Goal: Find specific page/section: Find specific page/section

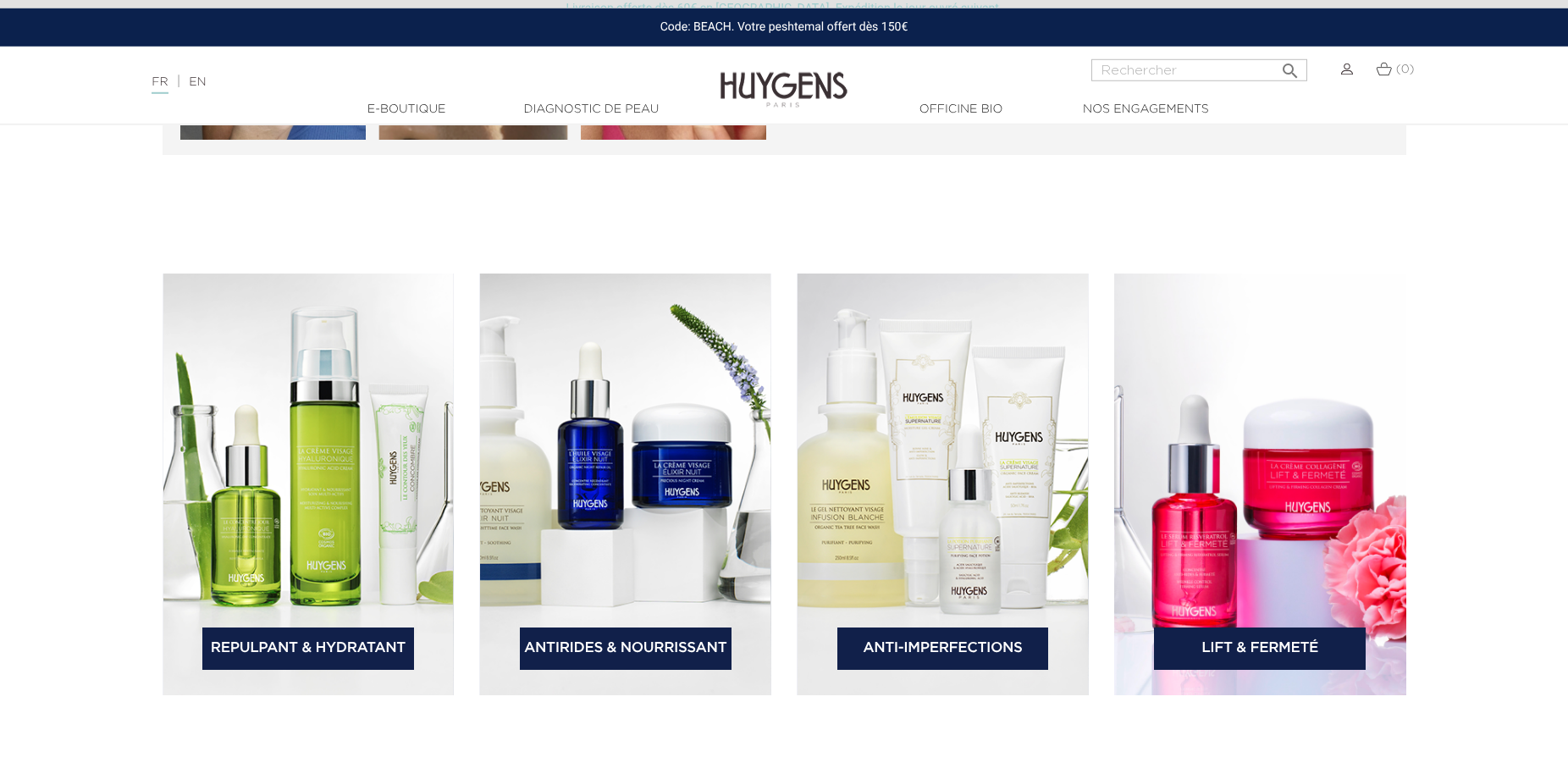
scroll to position [2417, 0]
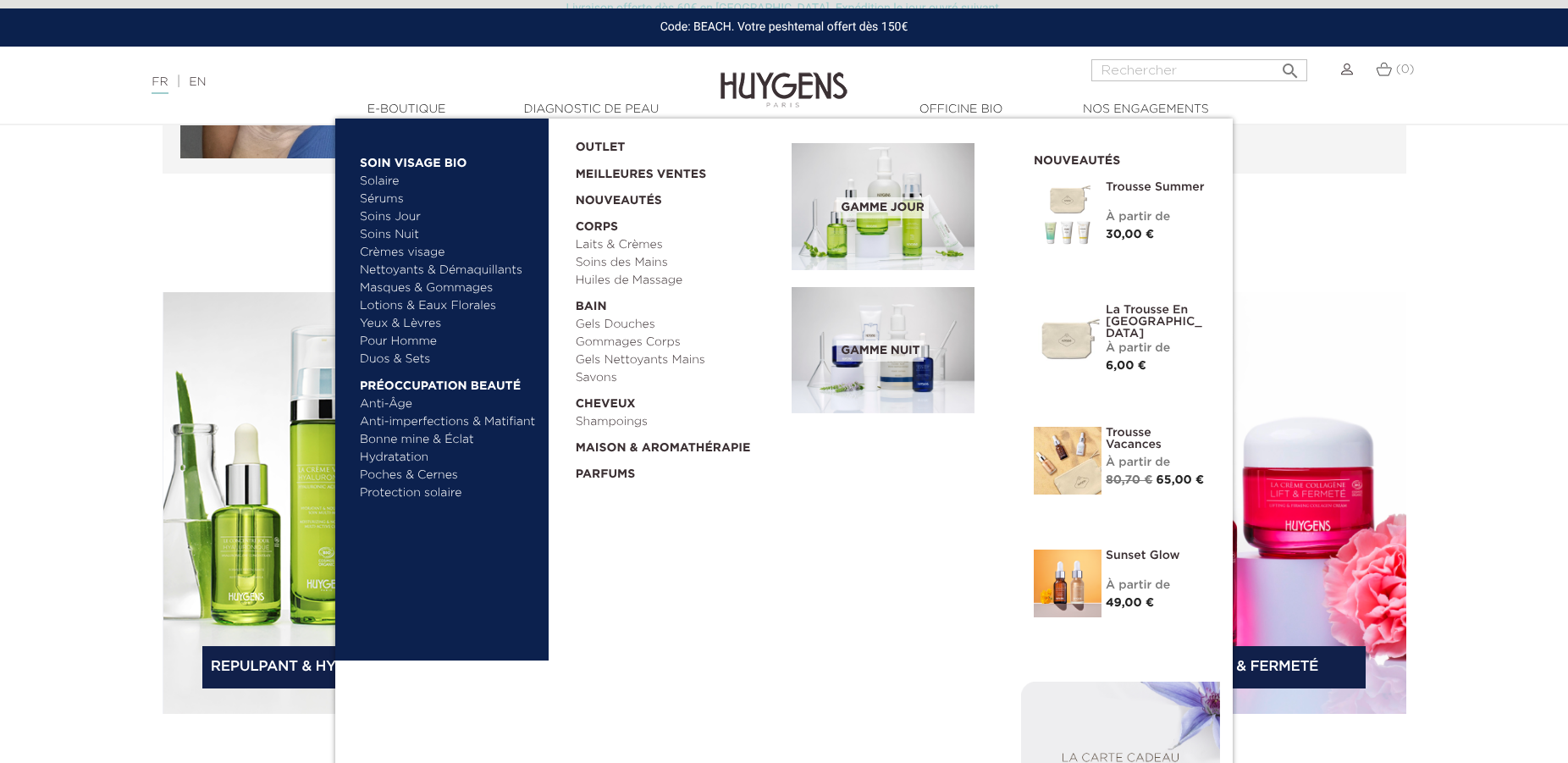
click at [404, 463] on link "Hydratation" at bounding box center [448, 457] width 177 height 18
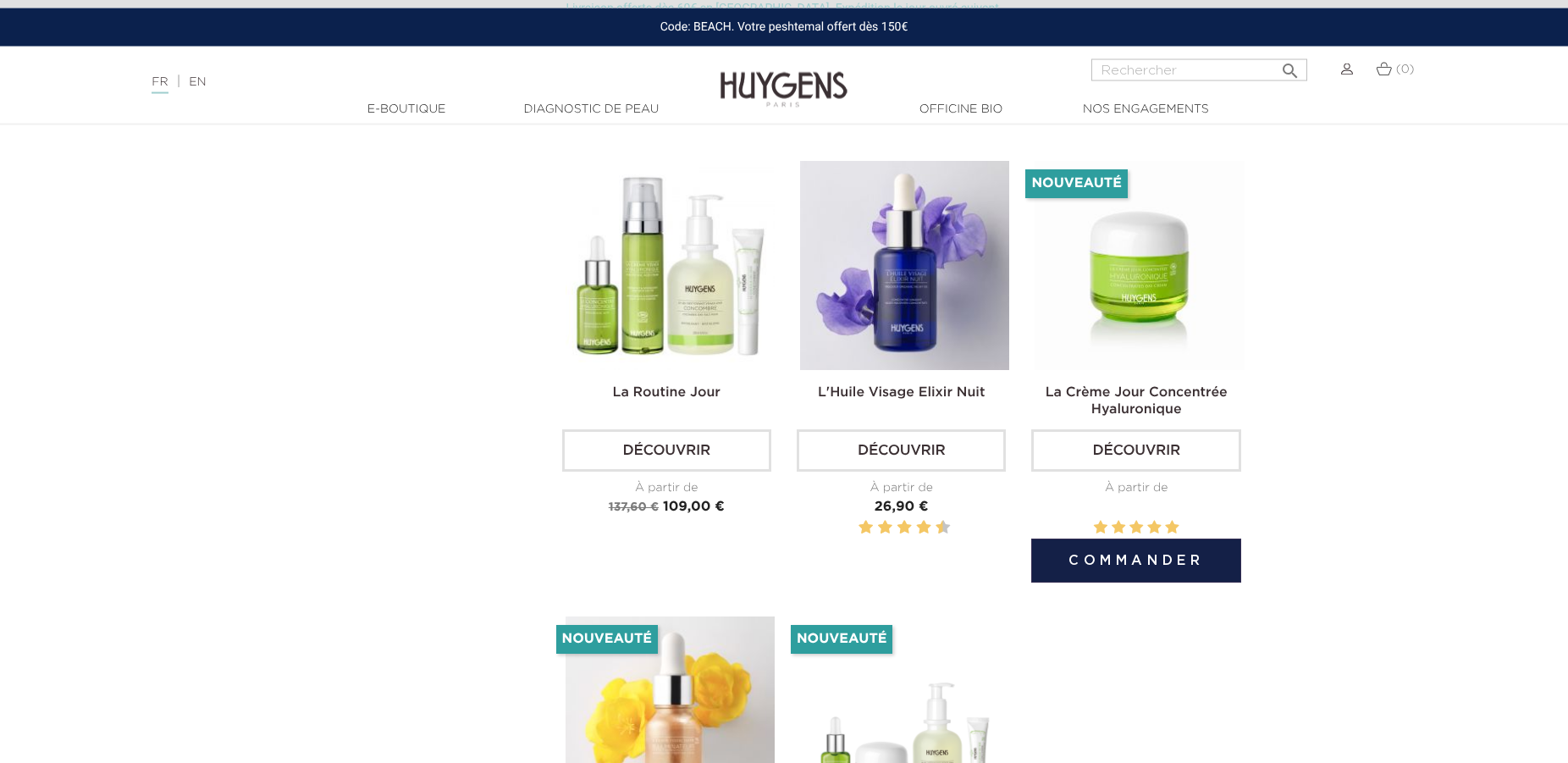
scroll to position [2504, 0]
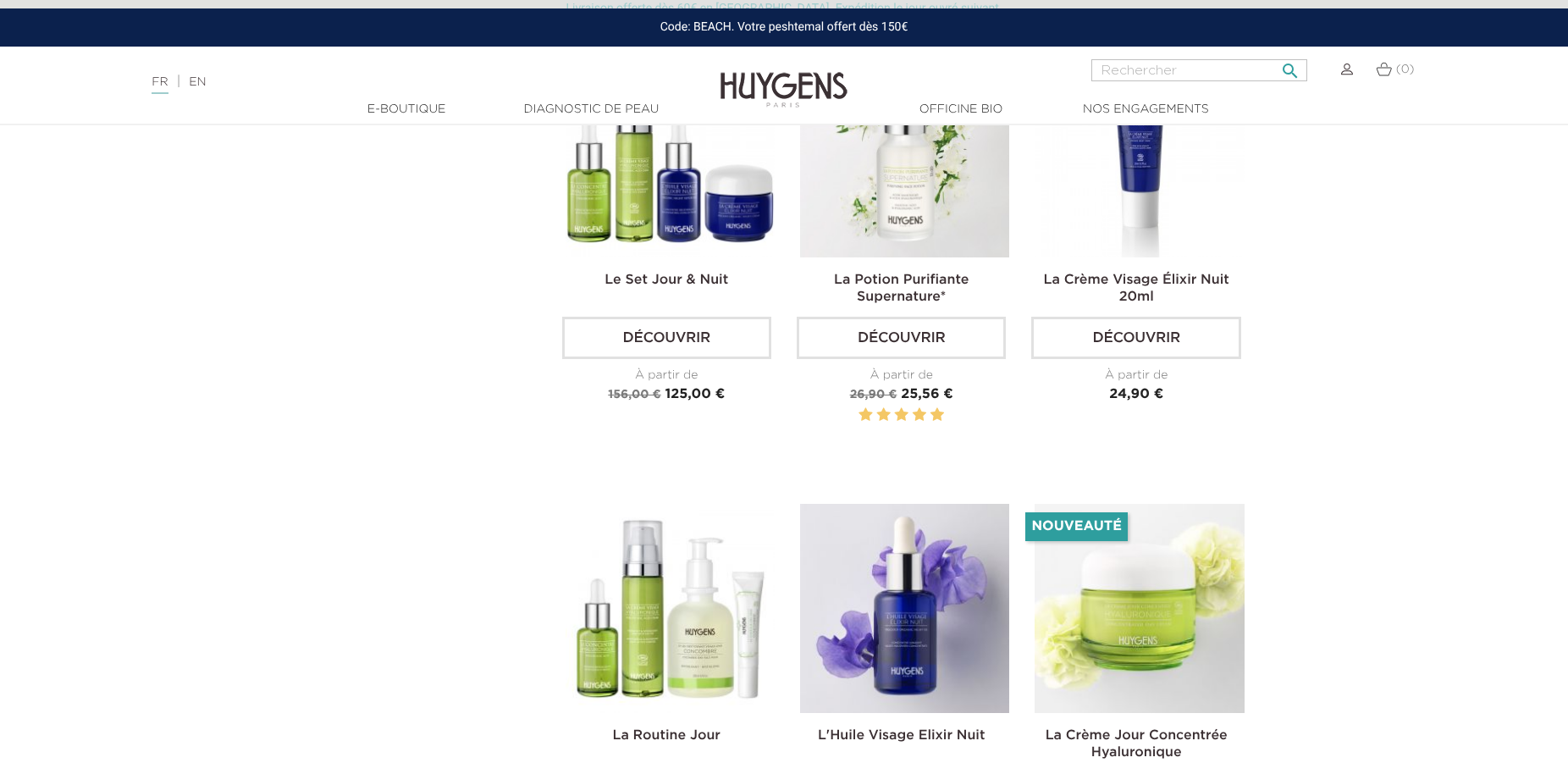
click at [1112, 76] on input "Rechercher" at bounding box center [1200, 70] width 216 height 22
type input "verveine"
click at [1275, 54] on button " Rechercher" at bounding box center [1290, 65] width 31 height 23
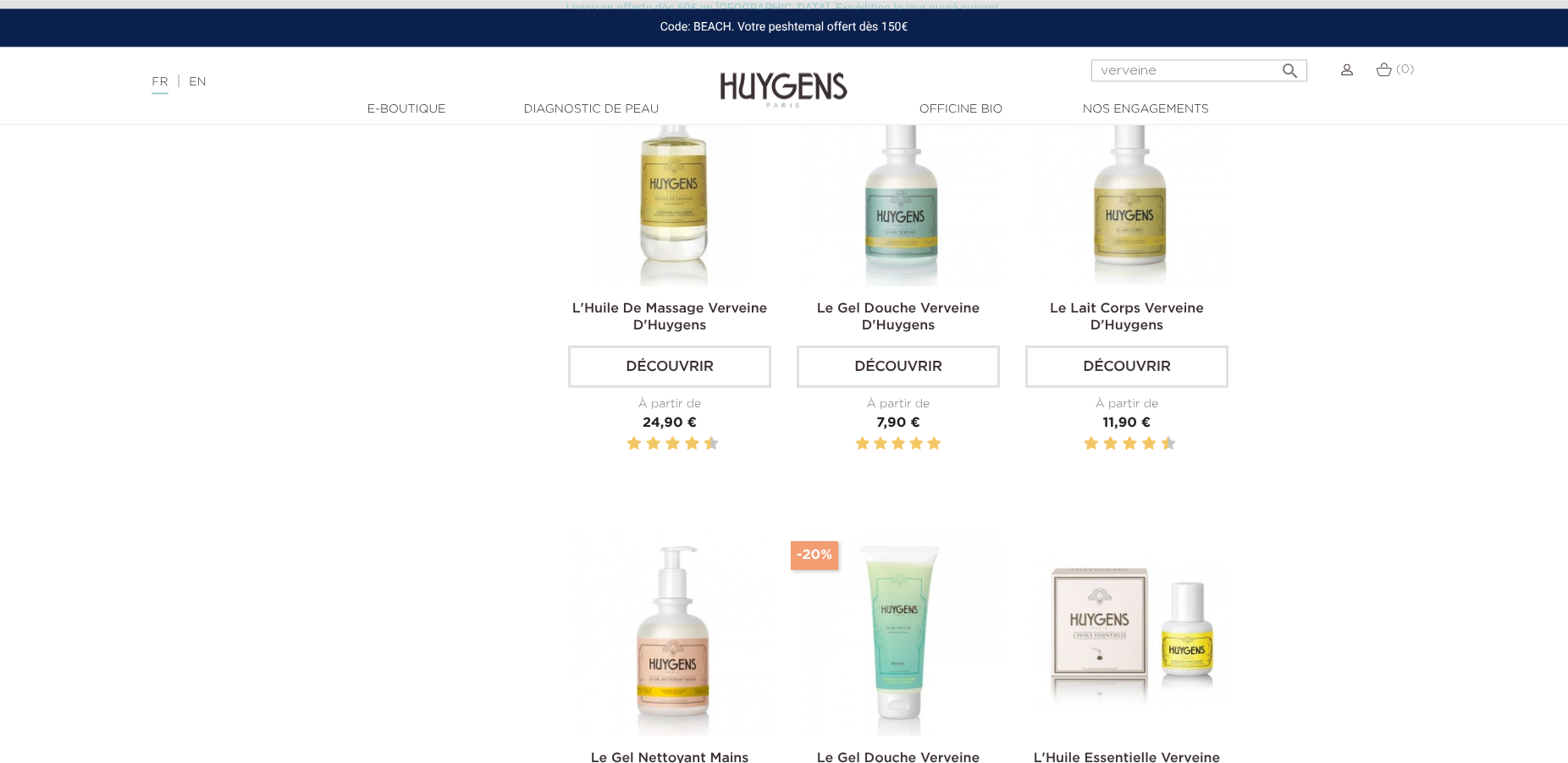
scroll to position [87, 0]
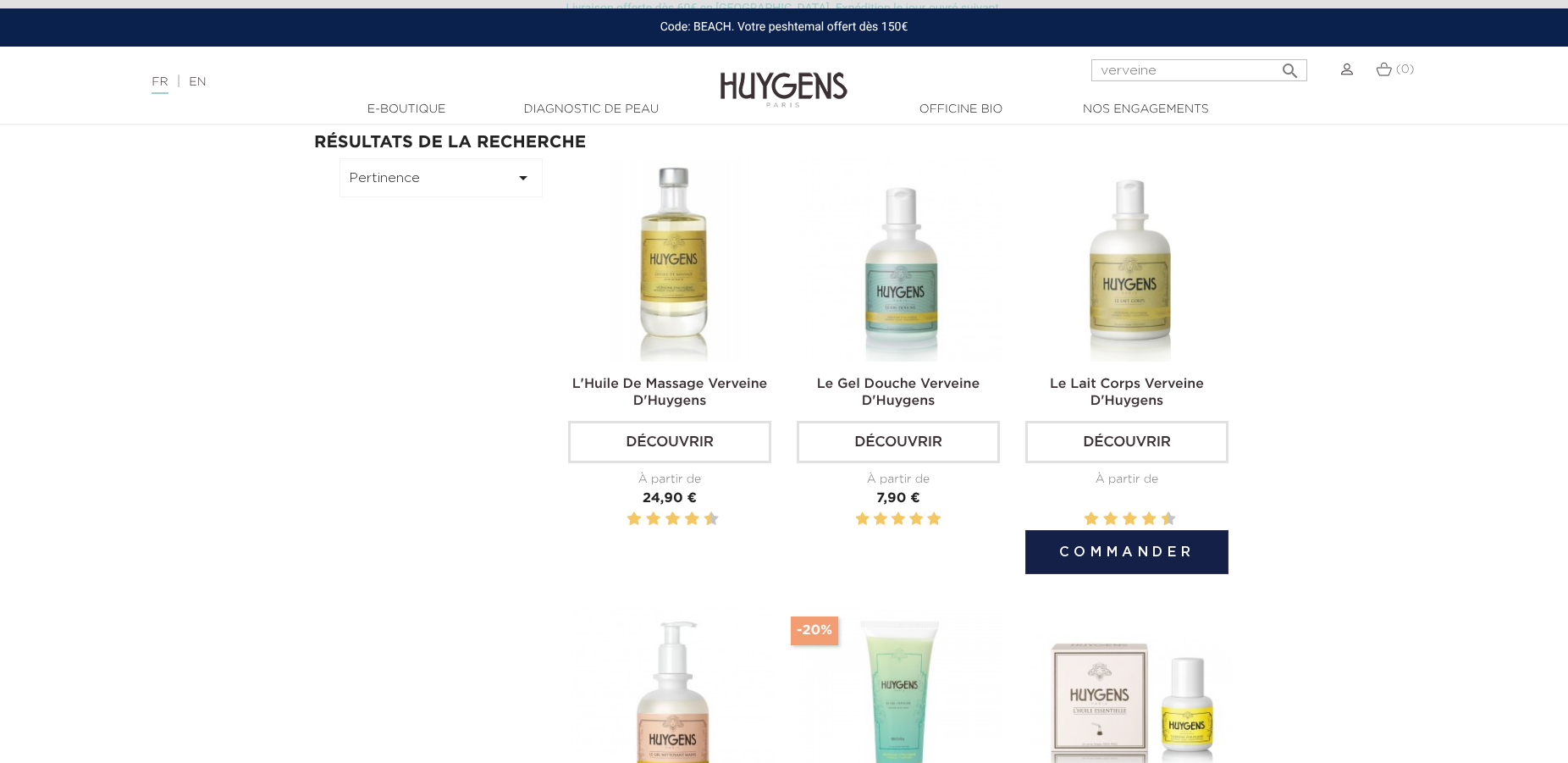
click at [1116, 288] on img at bounding box center [1130, 260] width 203 height 203
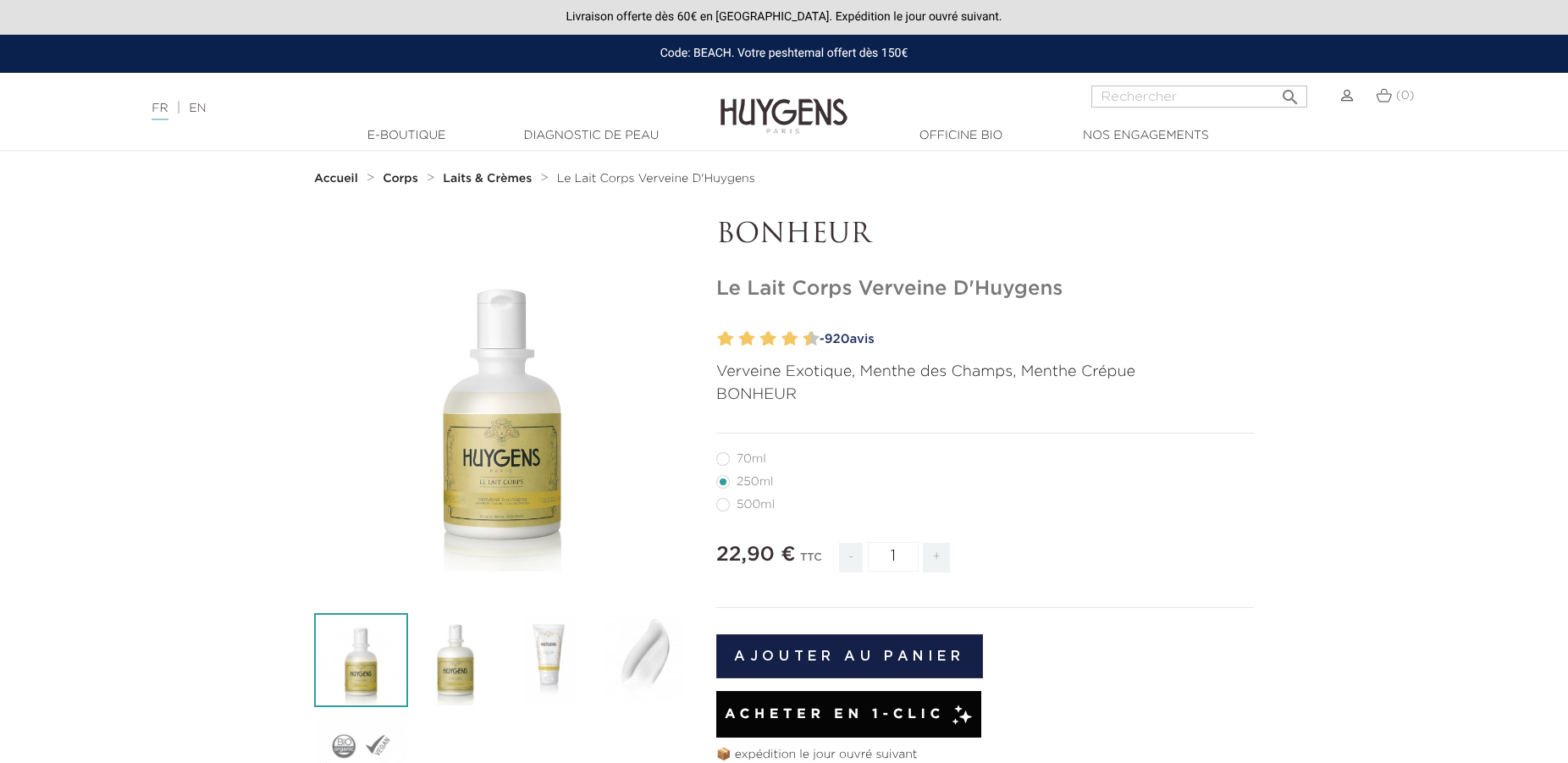
click at [722, 458] on label5"] "70ml" at bounding box center [751, 459] width 70 height 14
radio input "true"
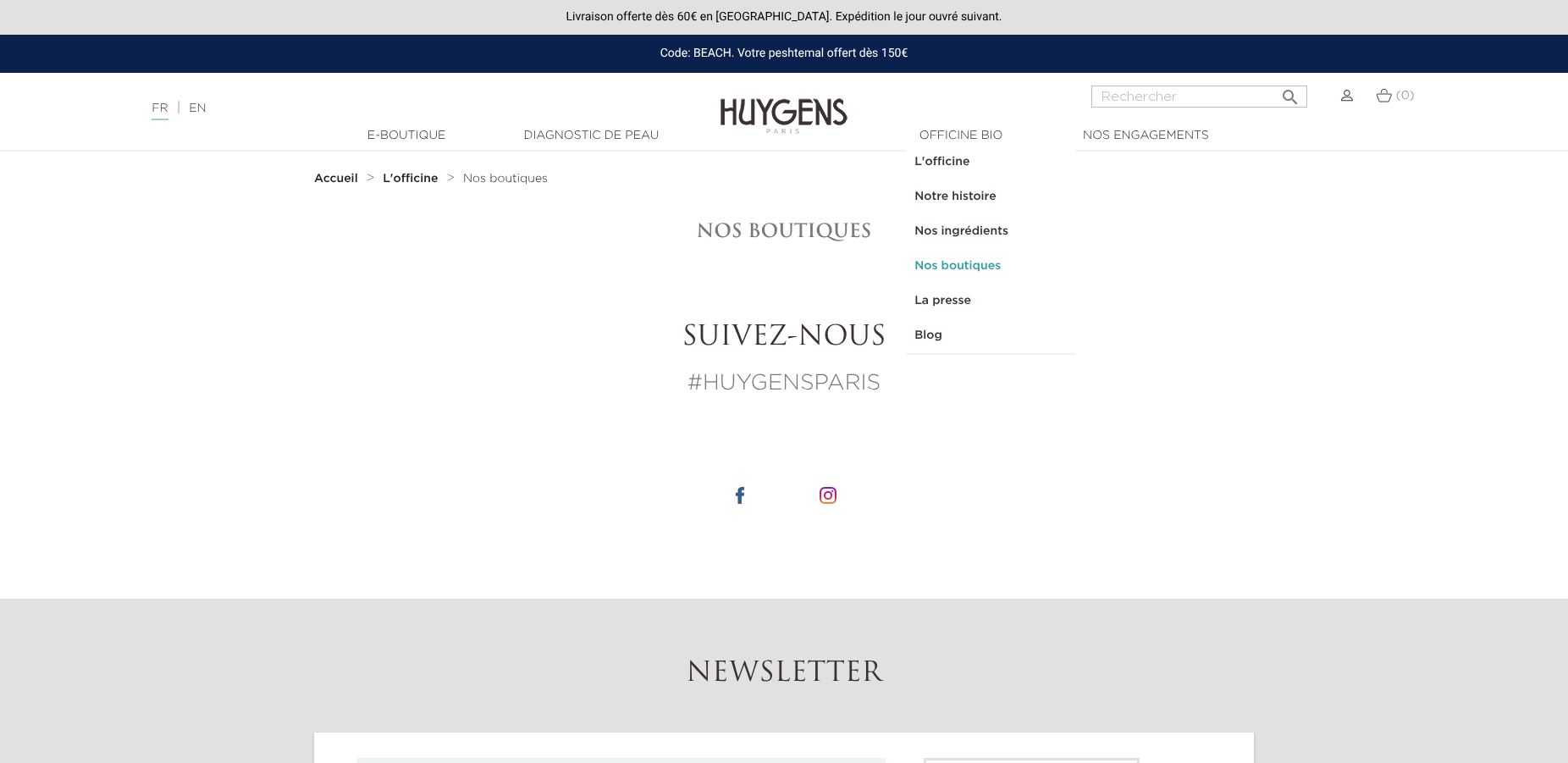
click at [948, 265] on link "Nos boutiques" at bounding box center [990, 266] width 169 height 35
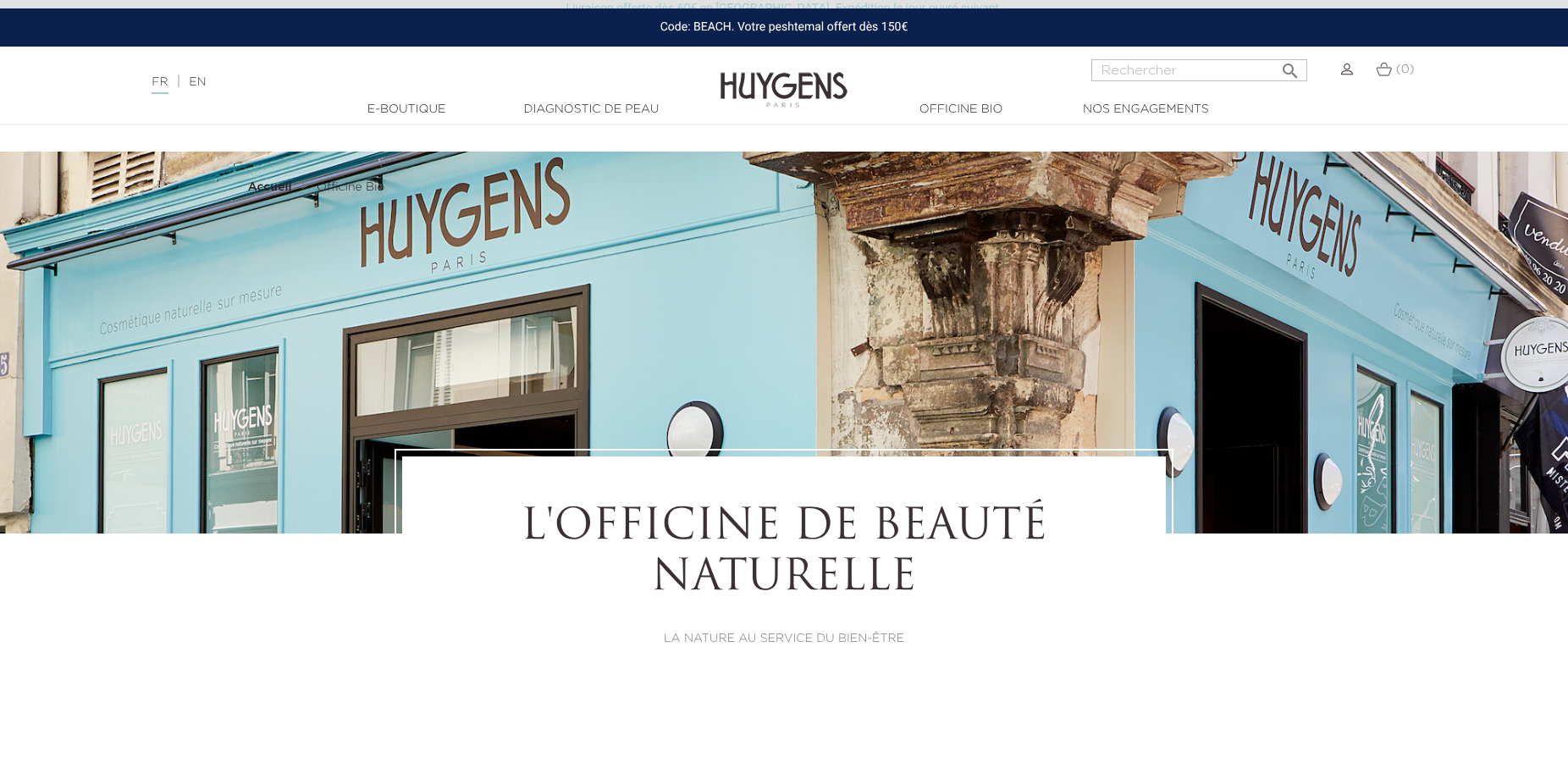
select select "FR"
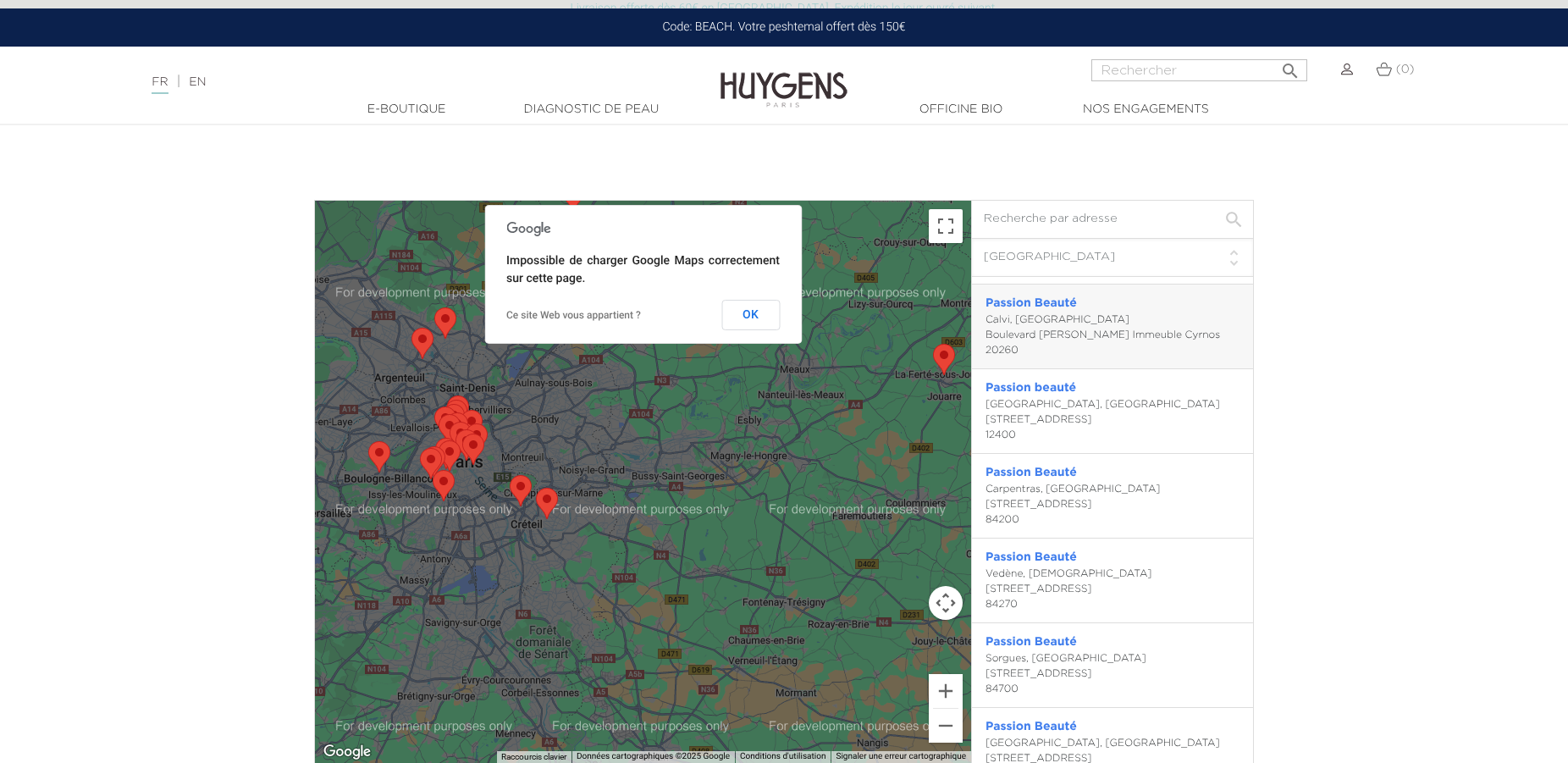
scroll to position [2316, 0]
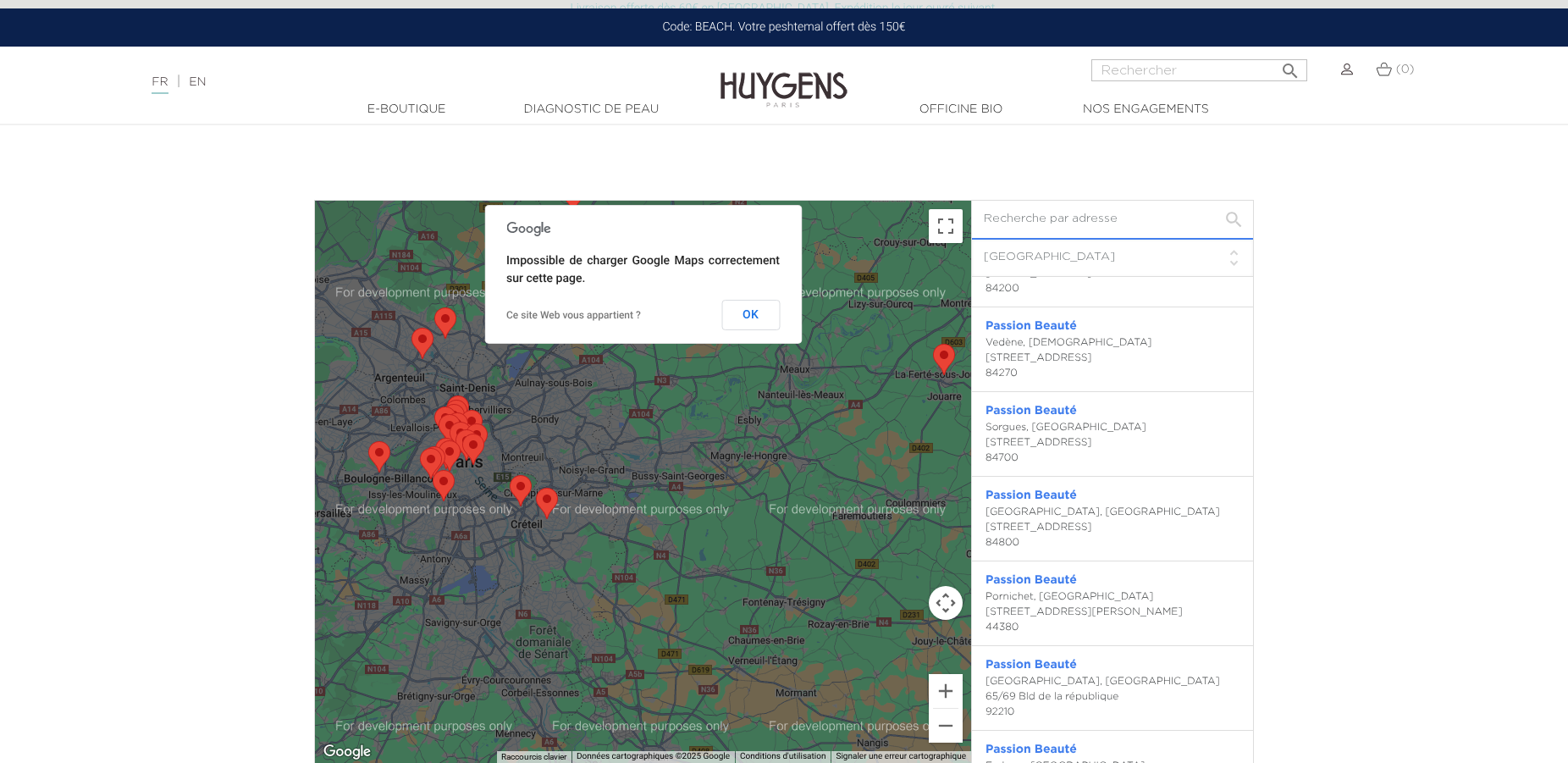
click at [1113, 220] on input "text" at bounding box center [1112, 219] width 281 height 38
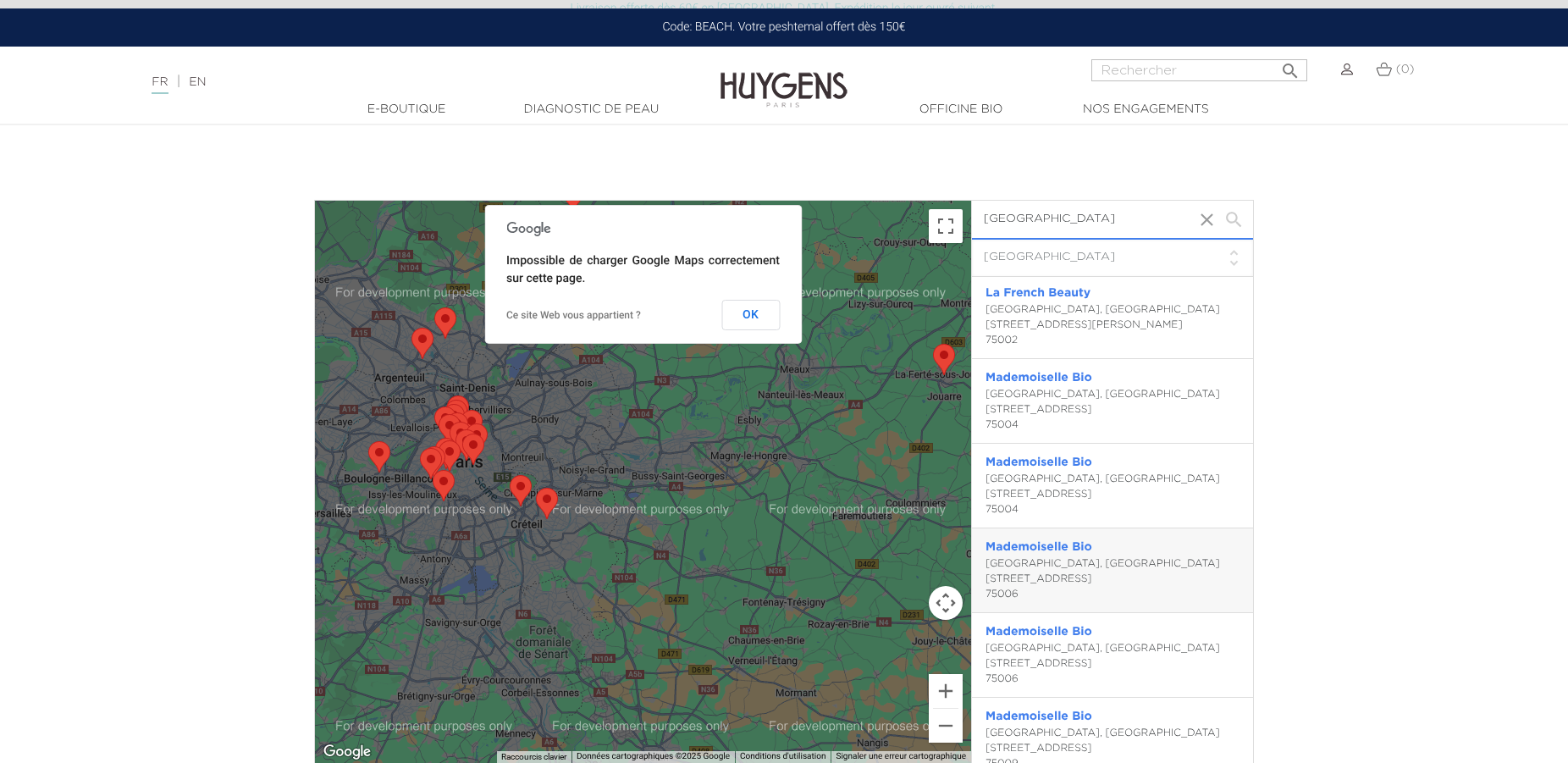
scroll to position [0, 0]
type input "[GEOGRAPHIC_DATA]"
click at [647, 440] on div at bounding box center [643, 481] width 656 height 562
click at [792, 442] on div at bounding box center [643, 481] width 656 height 562
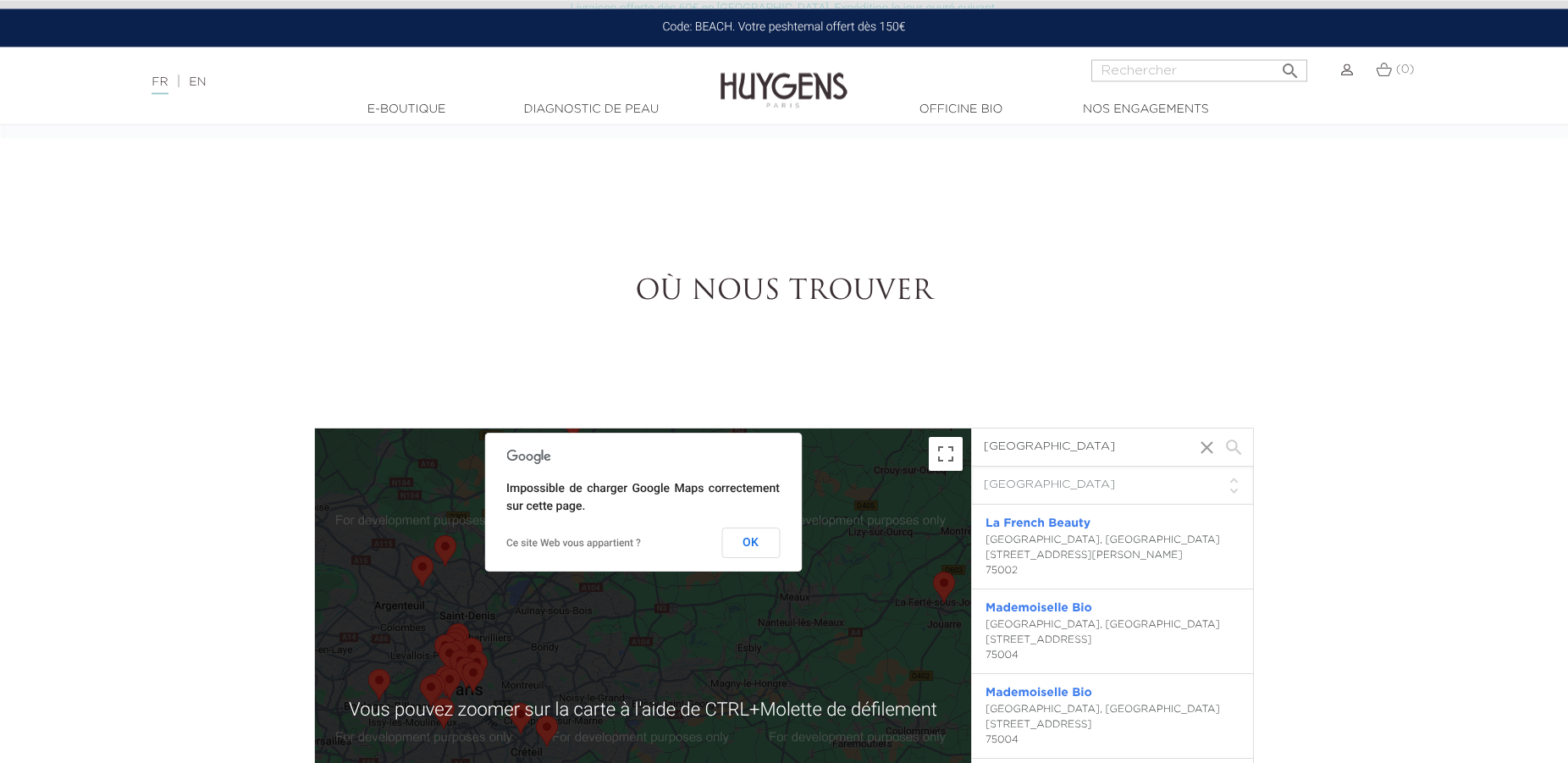
scroll to position [4317, 0]
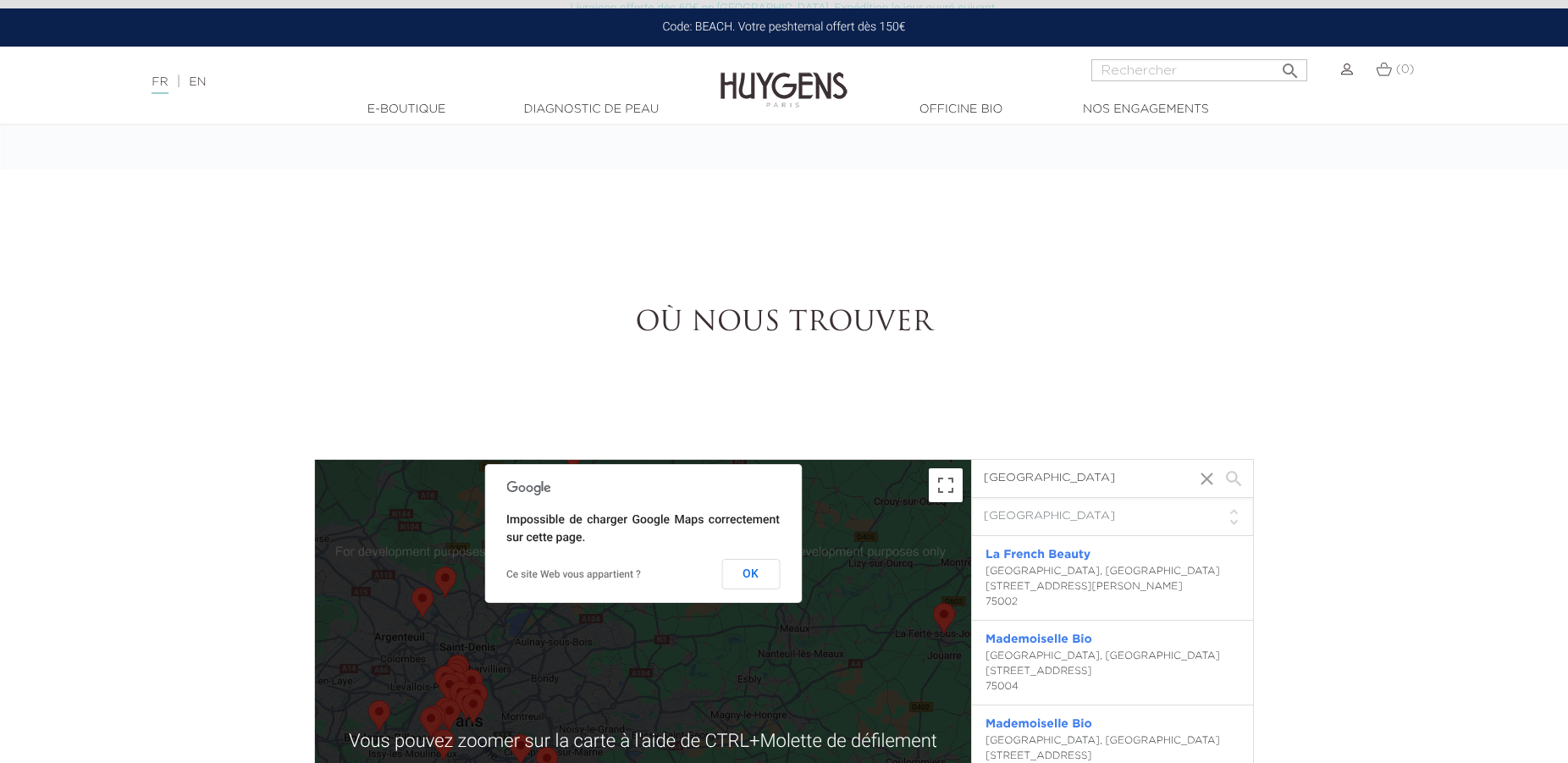
click at [463, 693] on area "Mademoiselle Bio" at bounding box center [463, 693] width 0 height 0
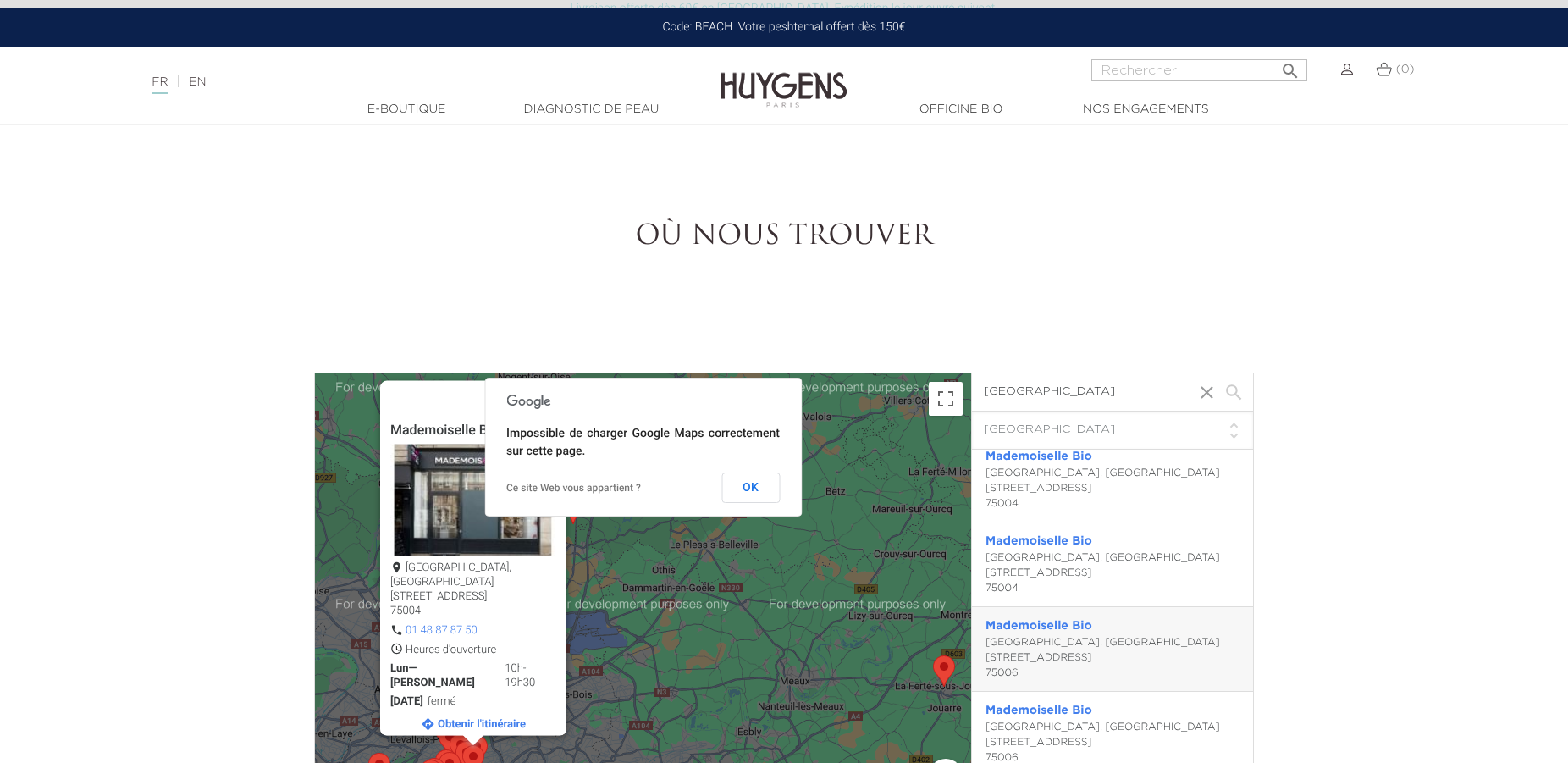
scroll to position [0, 0]
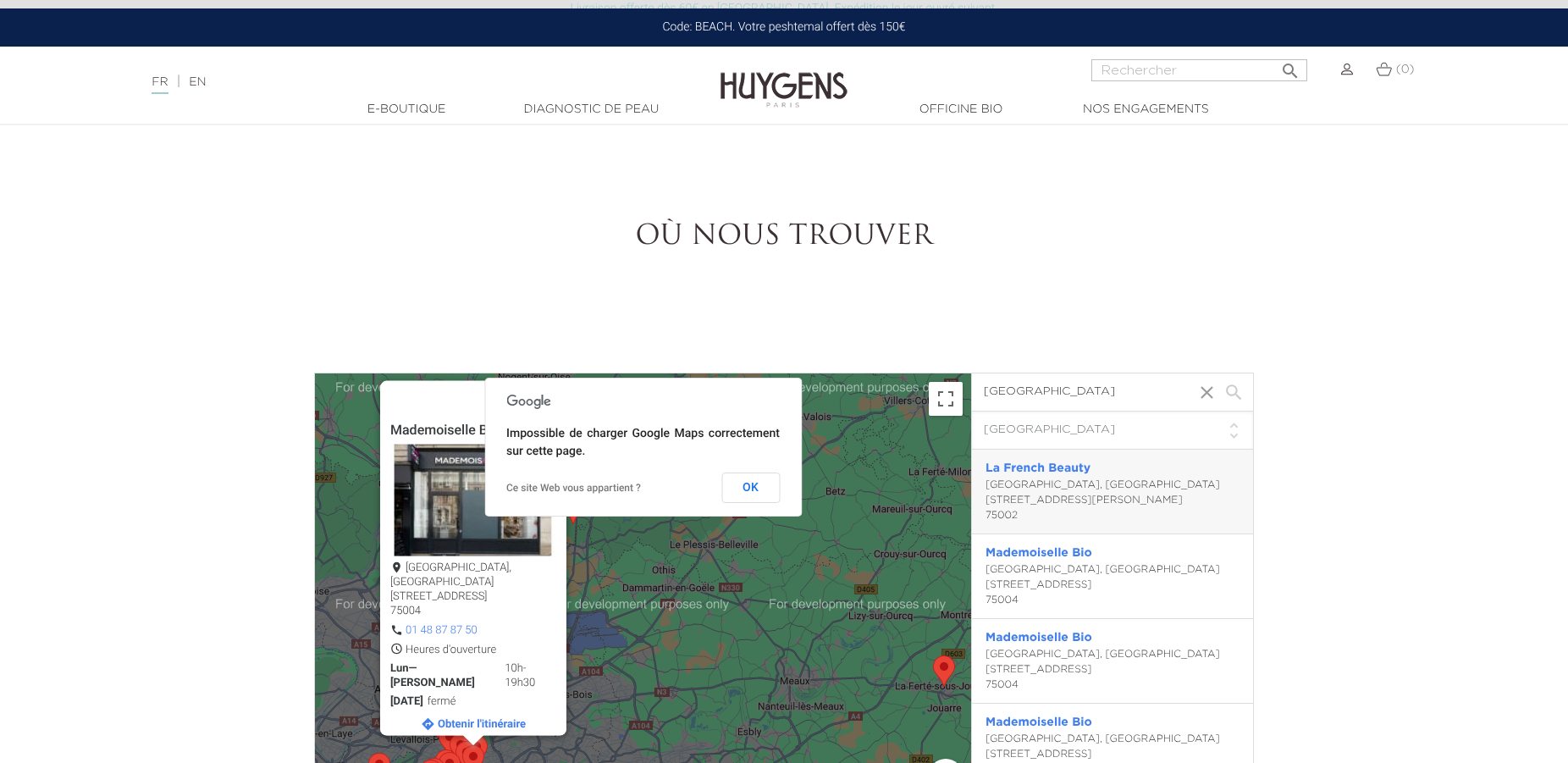
click at [1022, 485] on div "[GEOGRAPHIC_DATA], [GEOGRAPHIC_DATA] [STREET_ADDRESS][PERSON_NAME]" at bounding box center [1112, 500] width 254 height 46
click at [1036, 466] on link "La French Beauty" at bounding box center [1038, 468] width 105 height 12
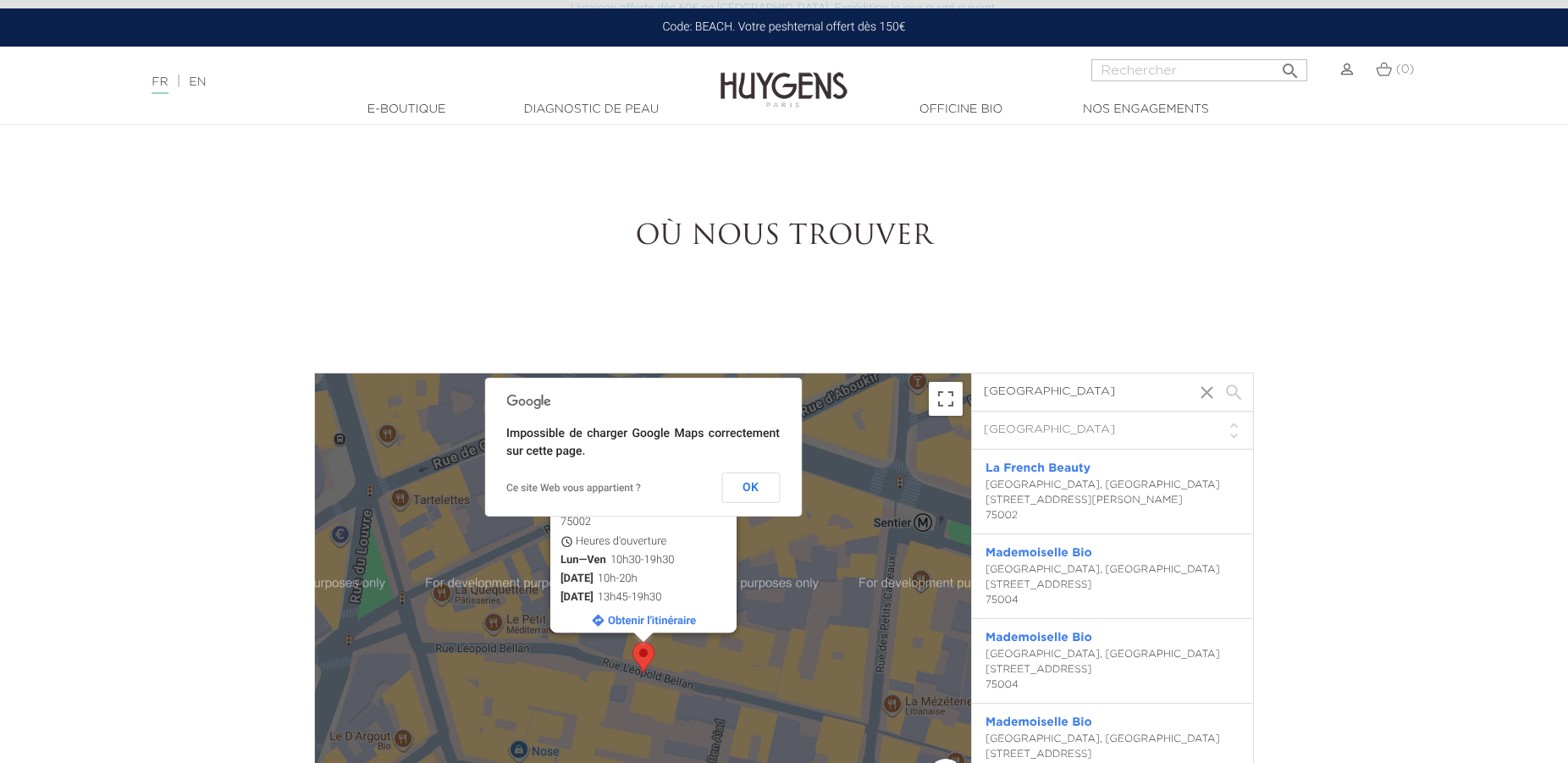
click at [759, 721] on div "La French Beauty [GEOGRAPHIC_DATA], [GEOGRAPHIC_DATA] [STREET_ADDRESS][PERSON_N…" at bounding box center [643, 654] width 656 height 562
